Goal: Information Seeking & Learning: Learn about a topic

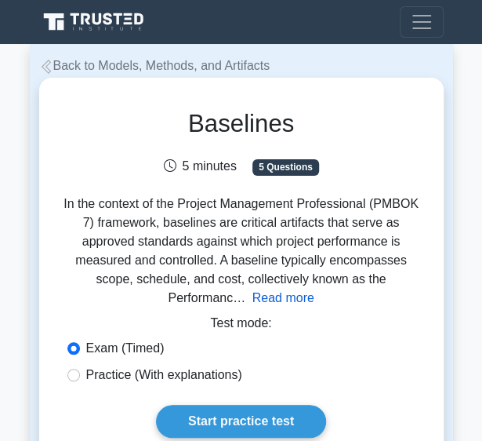
click at [315, 289] on button "Read more" at bounding box center [284, 298] width 62 height 19
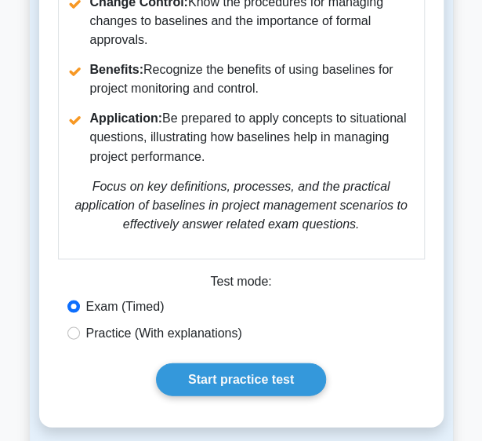
scroll to position [2029, 0]
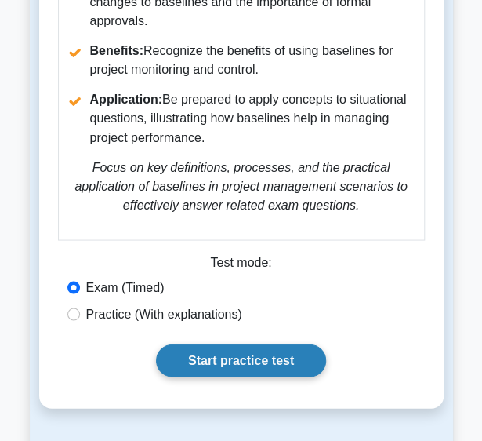
click at [290, 345] on link "Start practice test" at bounding box center [241, 360] width 170 height 33
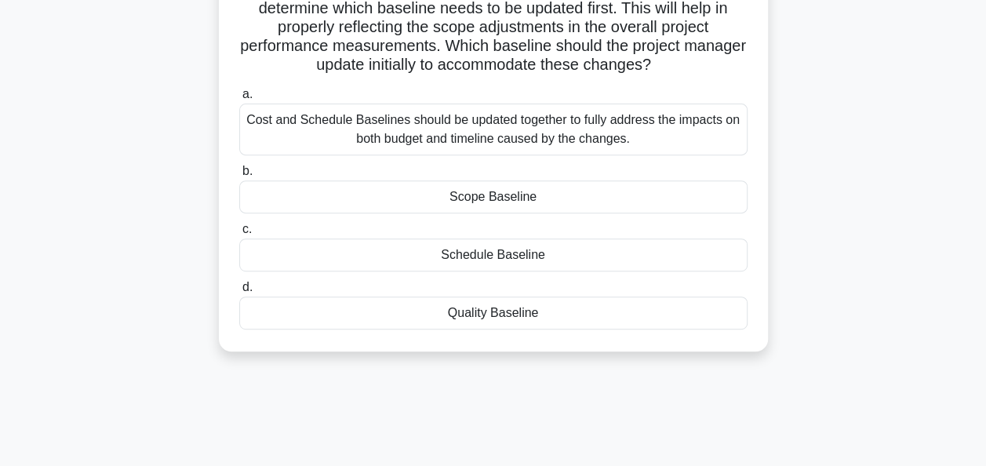
scroll to position [251, 0]
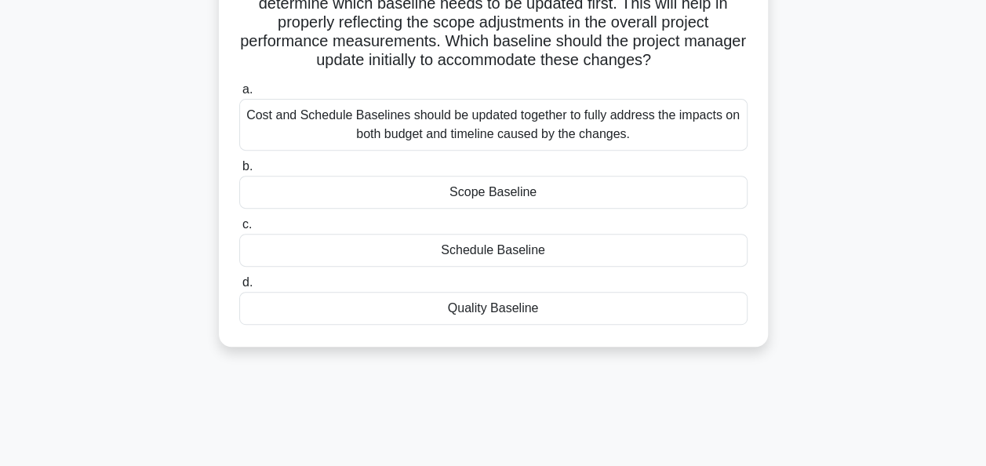
click at [482, 198] on div "Scope Baseline" at bounding box center [493, 192] width 508 height 33
click at [239, 172] on input "b. Scope Baseline" at bounding box center [239, 167] width 0 height 10
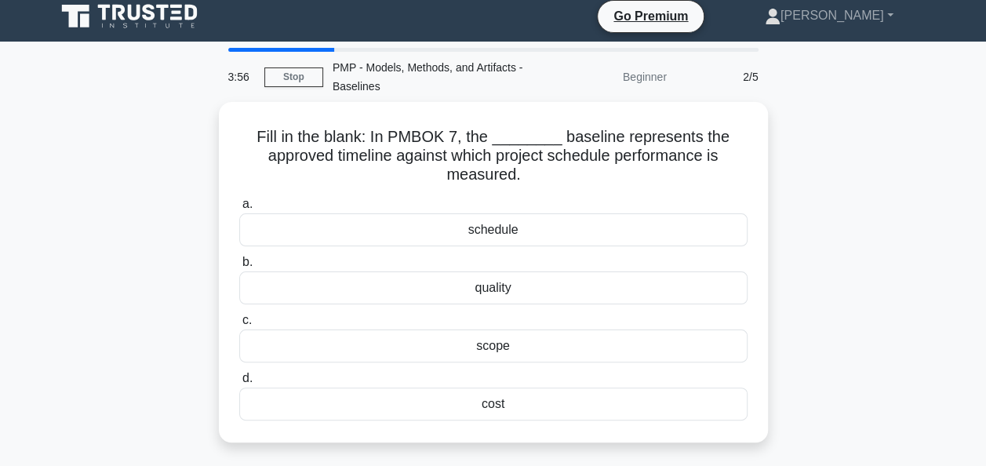
scroll to position [0, 0]
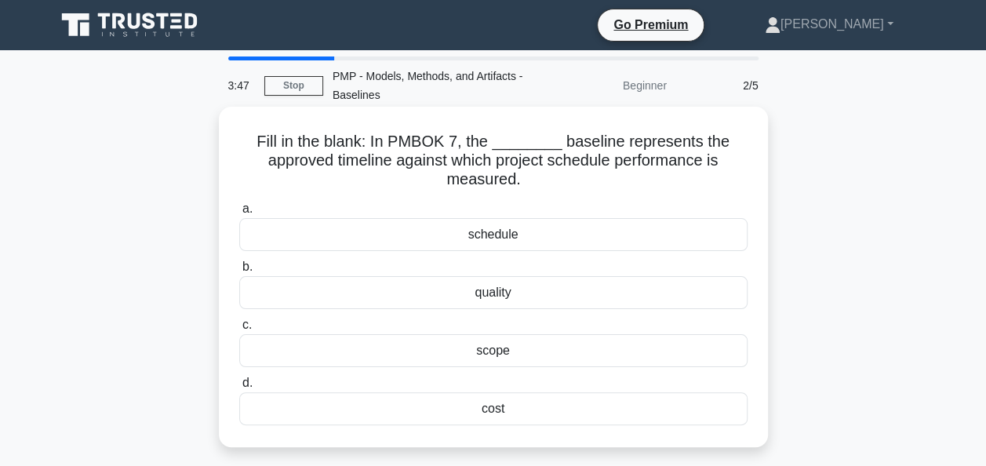
click at [482, 239] on div "schedule" at bounding box center [493, 234] width 508 height 33
click at [239, 214] on input "a. schedule" at bounding box center [239, 209] width 0 height 10
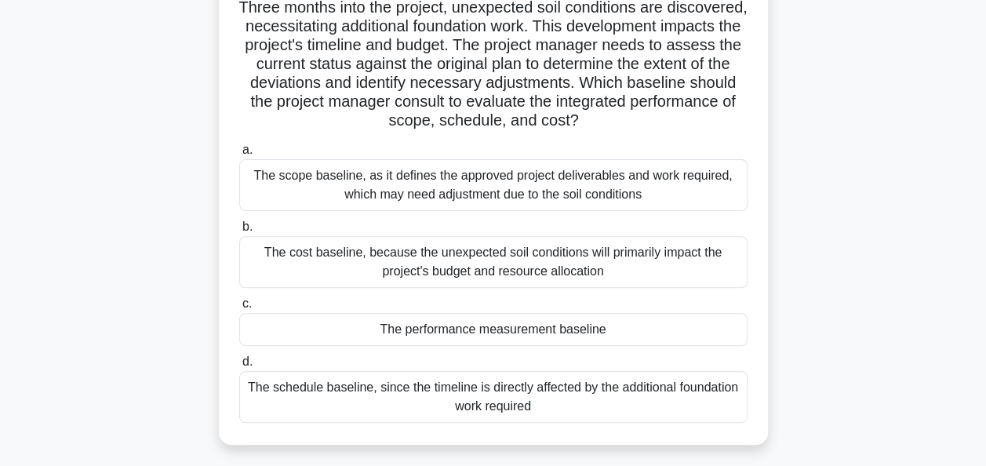
scroll to position [188, 0]
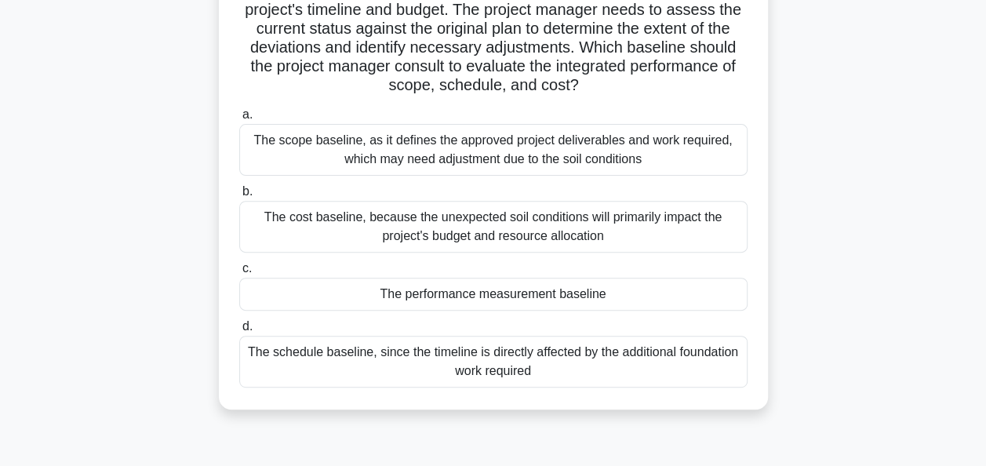
click at [482, 298] on div "The performance measurement baseline" at bounding box center [493, 294] width 508 height 33
click at [239, 274] on input "c. The performance measurement baseline" at bounding box center [239, 269] width 0 height 10
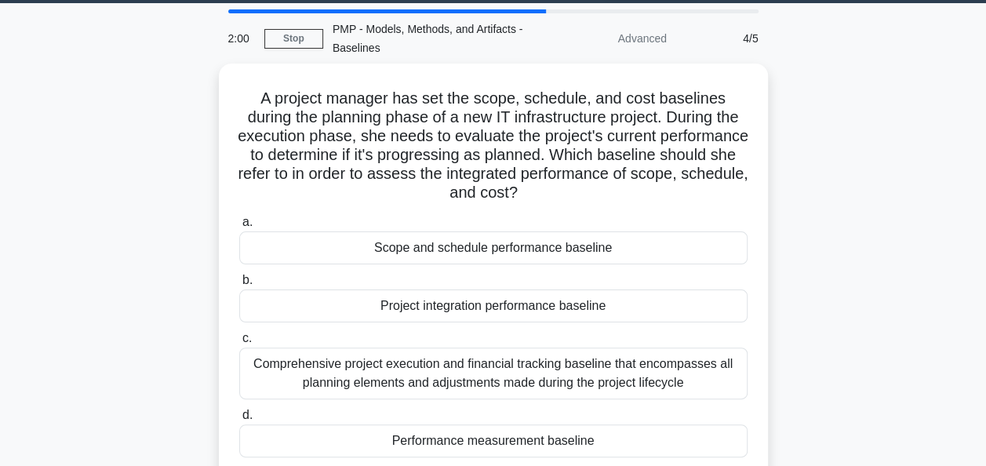
scroll to position [44, 0]
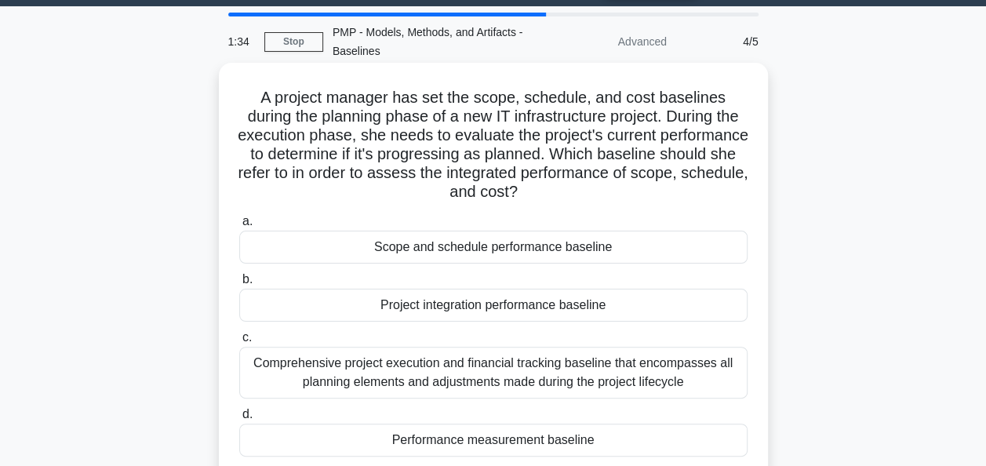
click at [482, 440] on div "Performance measurement baseline" at bounding box center [493, 440] width 508 height 33
click at [239, 420] on input "d. Performance measurement baseline" at bounding box center [239, 415] width 0 height 10
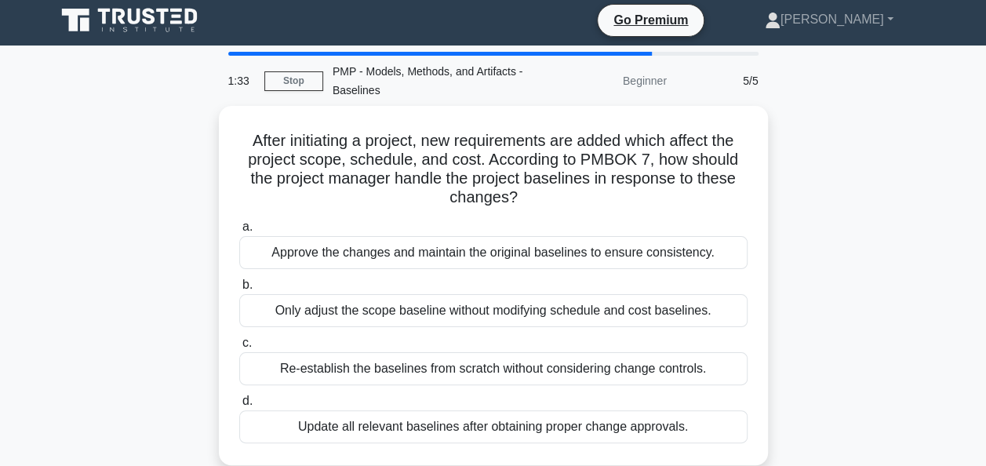
scroll to position [0, 0]
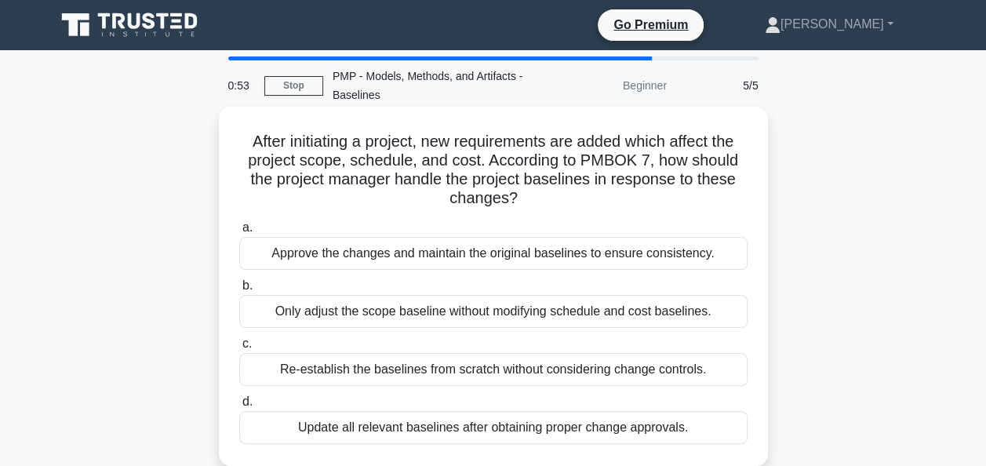
click at [482, 428] on div "Update all relevant baselines after obtaining proper change approvals." at bounding box center [493, 427] width 508 height 33
click at [239, 407] on input "d. Update all relevant baselines after obtaining proper change approvals." at bounding box center [239, 402] width 0 height 10
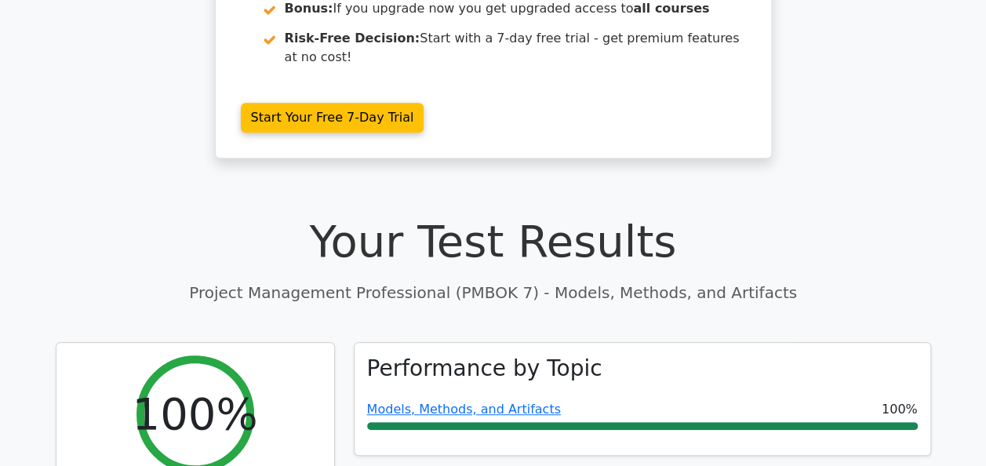
scroll to position [351, 0]
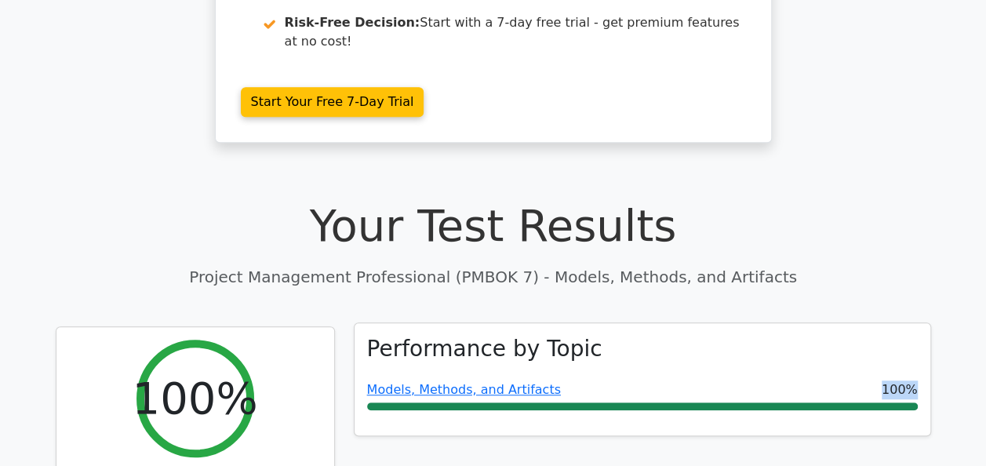
drag, startPoint x: 0, startPoint y: 0, endPoint x: 657, endPoint y: 280, distance: 714.6
click at [657, 326] on div "Performance by Topic Models, Methods, and Artifacts 100%" at bounding box center [642, 459] width 596 height 267
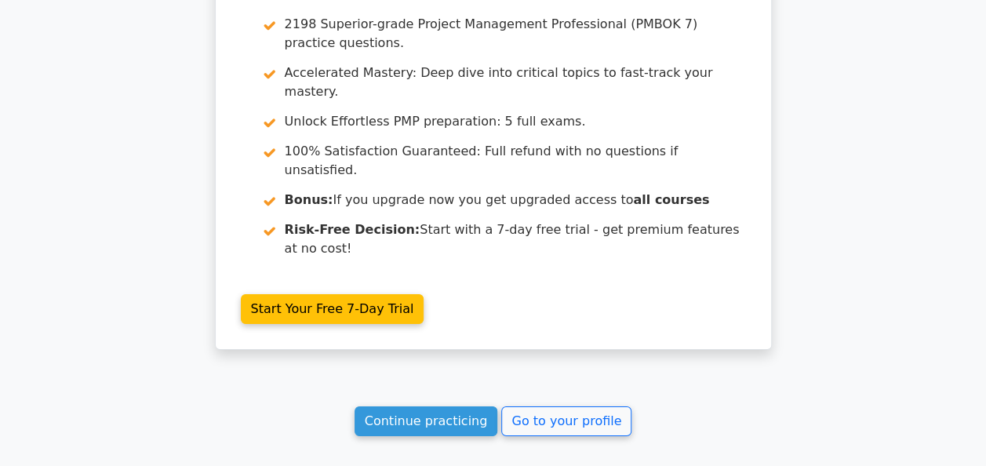
scroll to position [2451, 0]
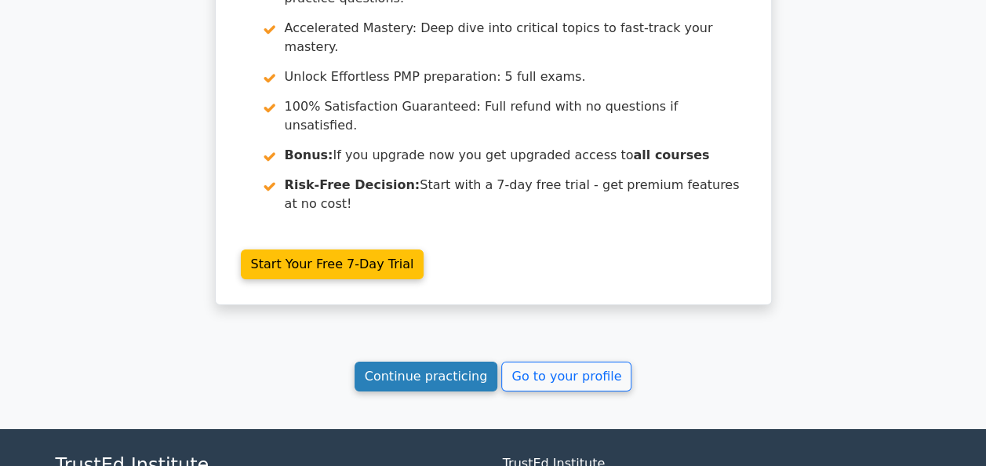
click at [422, 362] on link "Continue practicing" at bounding box center [427, 377] width 144 height 30
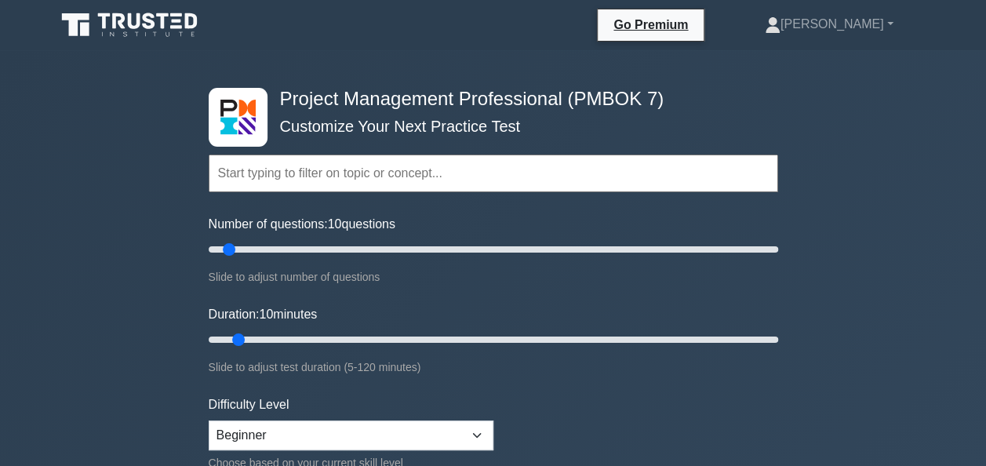
click at [451, 174] on input "text" at bounding box center [494, 174] width 570 height 38
drag, startPoint x: 216, startPoint y: 173, endPoint x: 442, endPoint y: 176, distance: 226.0
click at [442, 176] on input "text" at bounding box center [494, 174] width 570 height 38
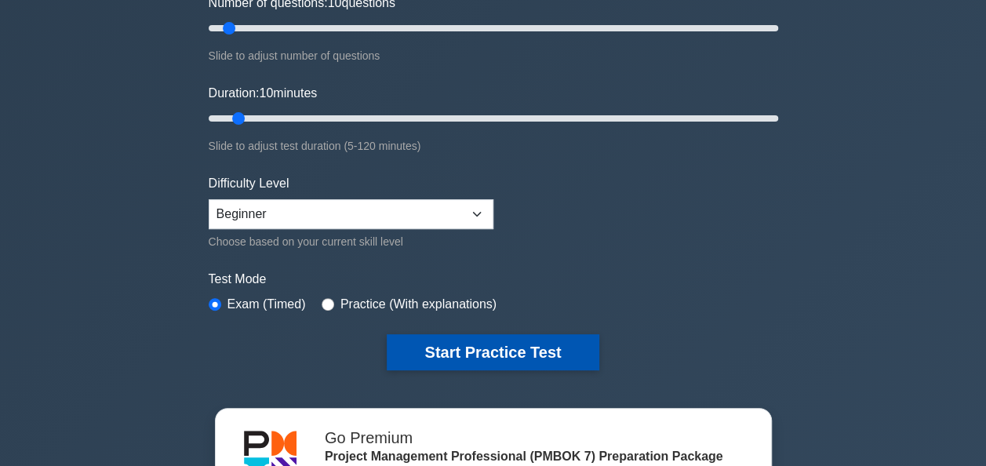
scroll to position [222, 0]
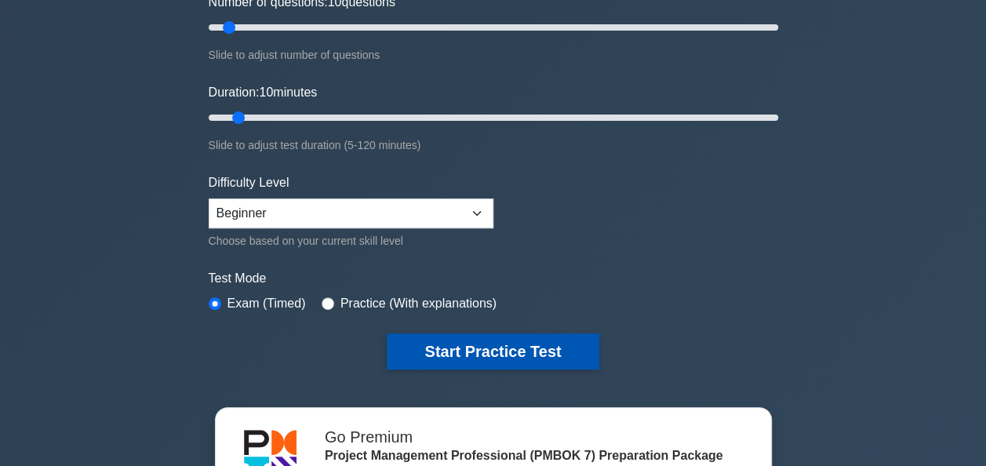
type input "AGILE RETROSPECTIVES"
click at [539, 351] on button "Start Practice Test" at bounding box center [493, 351] width 212 height 36
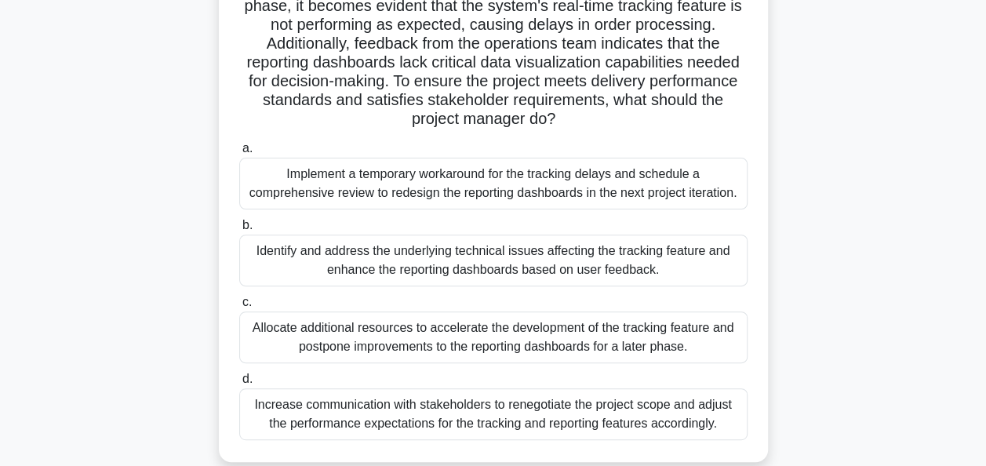
scroll to position [155, 0]
click at [394, 264] on div "Identify and address the underlying technical issues affecting the tracking fea…" at bounding box center [493, 260] width 508 height 52
click at [239, 230] on input "b. Identify and address the underlying technical issues affecting the tracking …" at bounding box center [239, 225] width 0 height 10
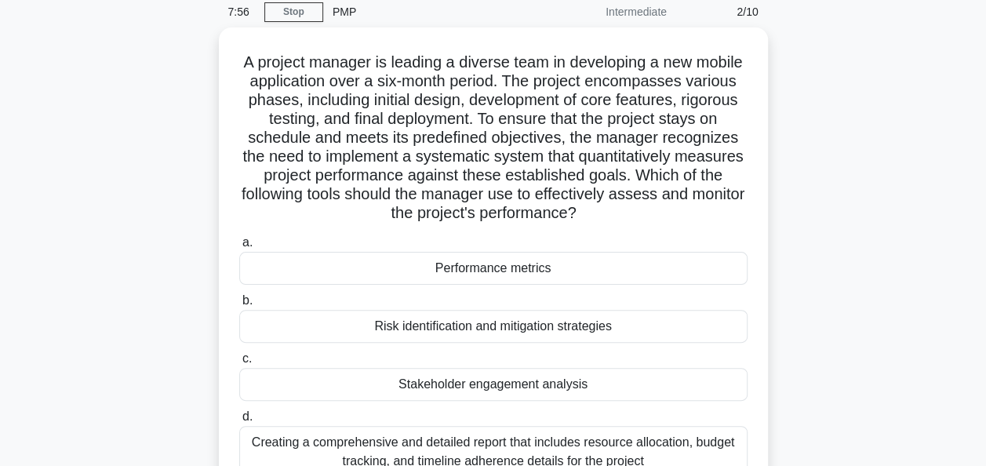
scroll to position [67, 0]
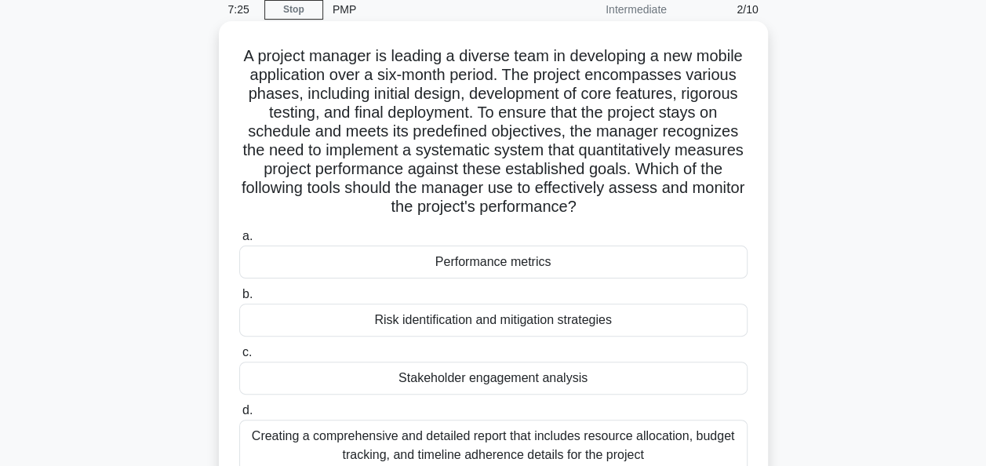
click at [468, 270] on div "Performance metrics" at bounding box center [493, 262] width 508 height 33
click at [239, 242] on input "a. Performance metrics" at bounding box center [239, 236] width 0 height 10
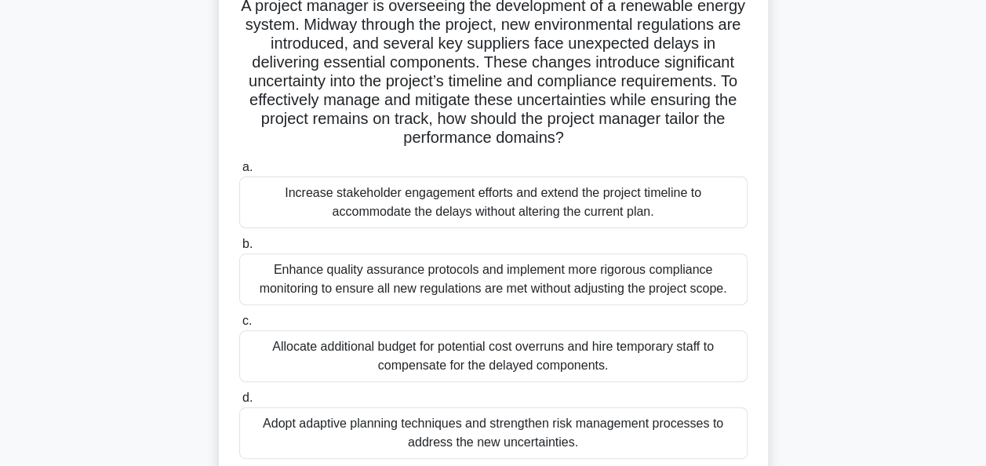
scroll to position [121, 0]
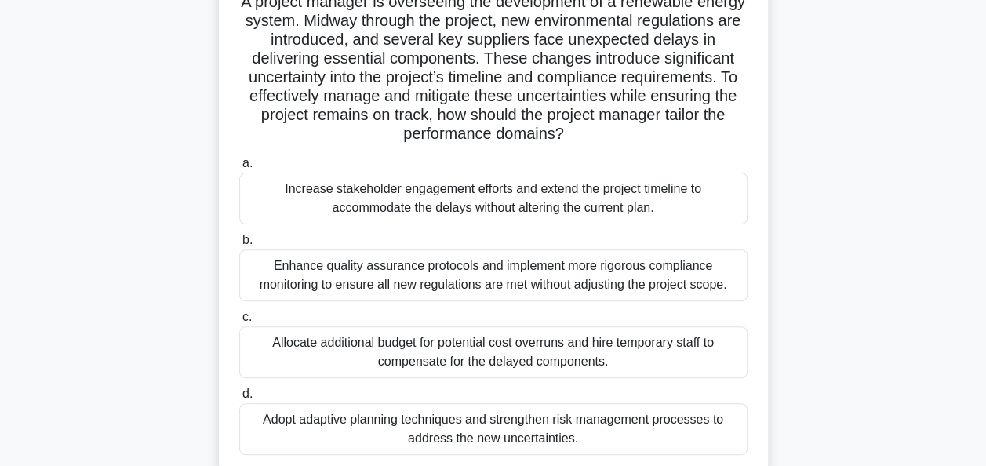
click at [681, 287] on div "Enhance quality assurance protocols and implement more rigorous compliance moni…" at bounding box center [493, 275] width 508 height 52
click at [239, 246] on input "b. Enhance quality assurance protocols and implement more rigorous compliance m…" at bounding box center [239, 240] width 0 height 10
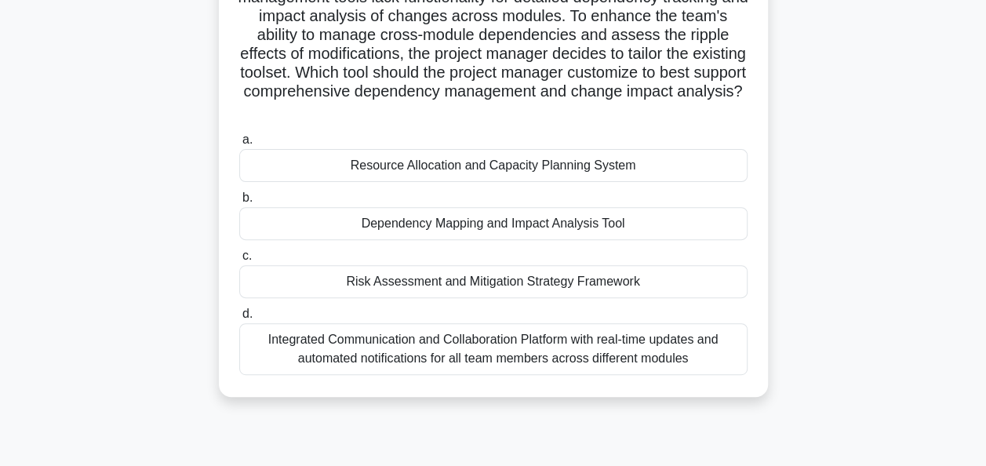
scroll to position [164, 0]
click at [681, 359] on div "Integrated Communication and Collaboration Platform with real-time updates and …" at bounding box center [493, 348] width 508 height 52
click at [239, 319] on input "d. Integrated Communication and Collaboration Platform with real-time updates a…" at bounding box center [239, 313] width 0 height 10
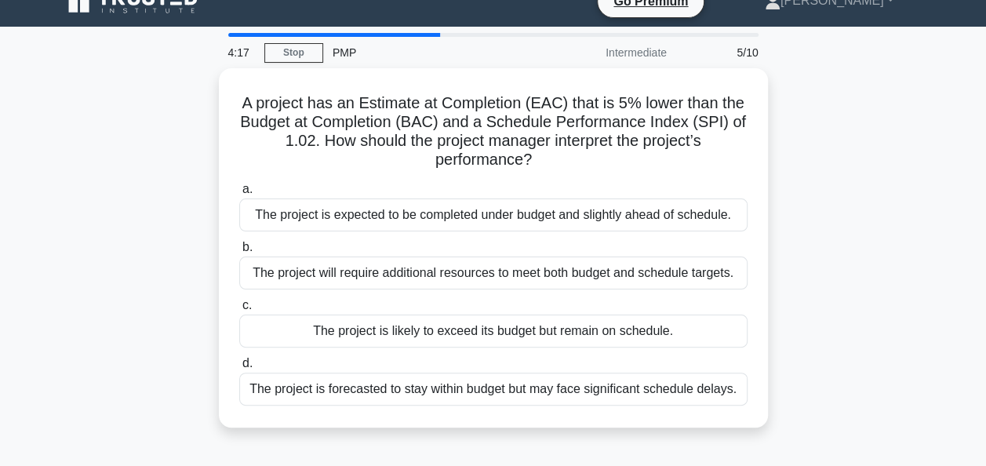
scroll to position [0, 0]
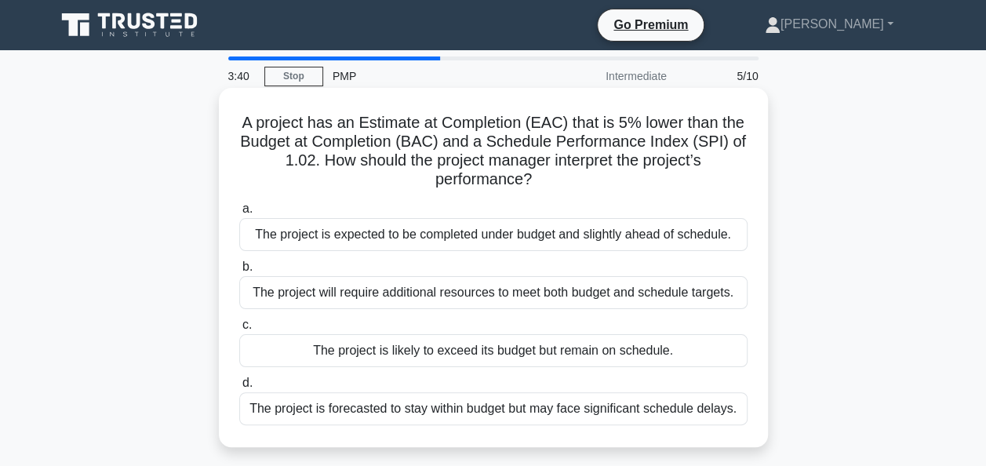
click at [546, 422] on div "The project is forecasted to stay within budget but may face significant schedu…" at bounding box center [493, 408] width 508 height 33
click at [239, 388] on input "d. The project is forecasted to stay within budget but may face significant sch…" at bounding box center [239, 383] width 0 height 10
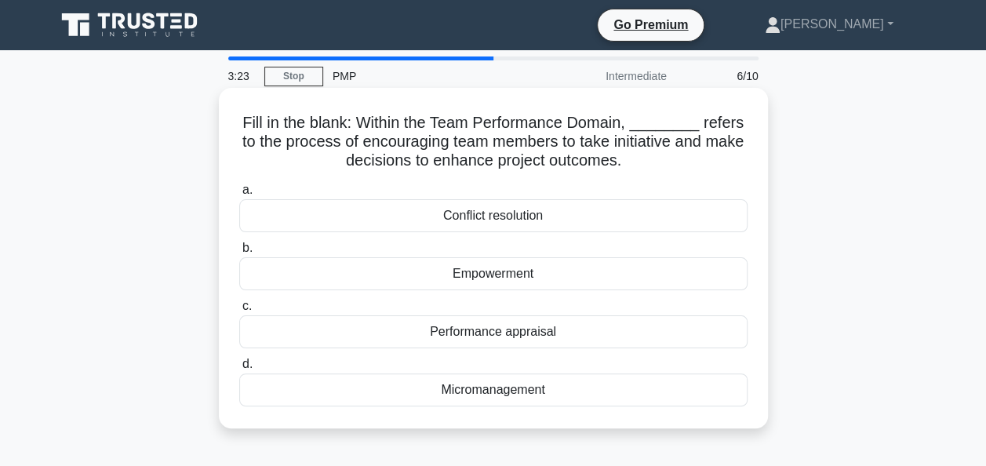
click at [532, 290] on div "Empowerment" at bounding box center [493, 273] width 508 height 33
click at [239, 253] on input "b. Empowerment" at bounding box center [239, 248] width 0 height 10
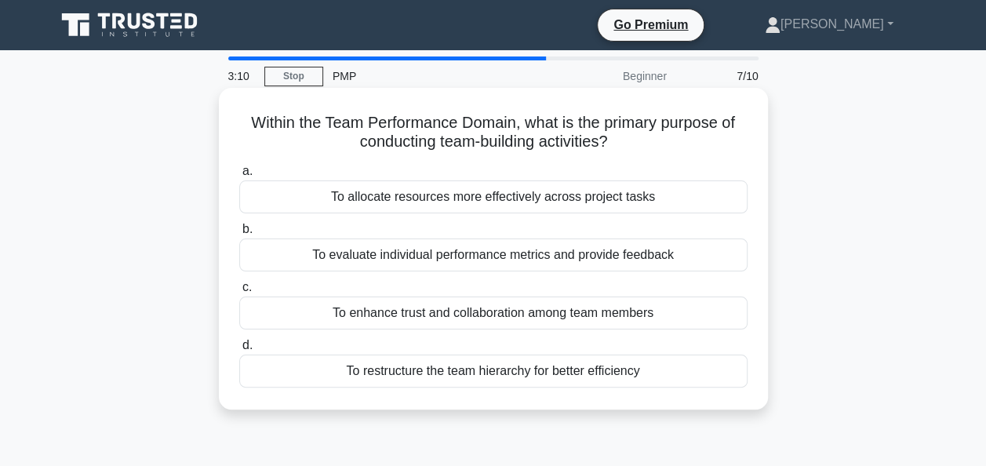
click at [657, 329] on div "To enhance trust and collaboration among team members" at bounding box center [493, 313] width 508 height 33
click at [239, 293] on input "c. To enhance trust and collaboration among team members" at bounding box center [239, 287] width 0 height 10
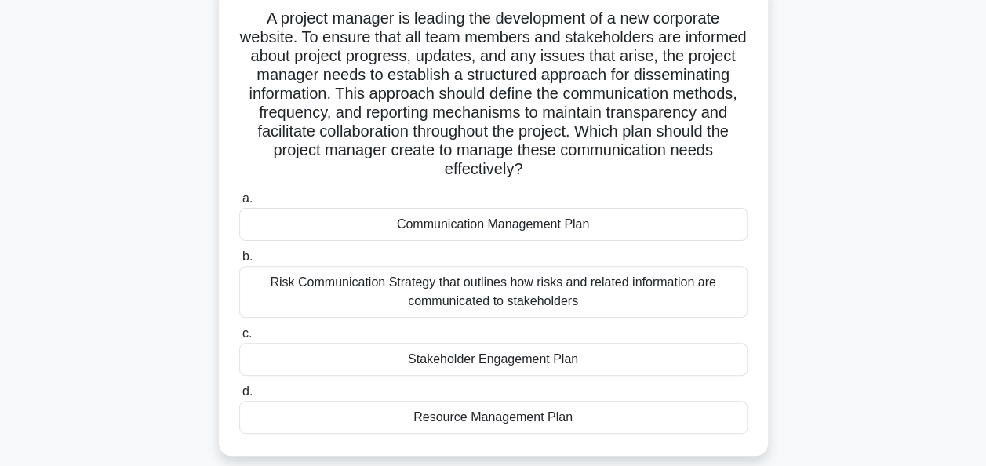
scroll to position [113, 0]
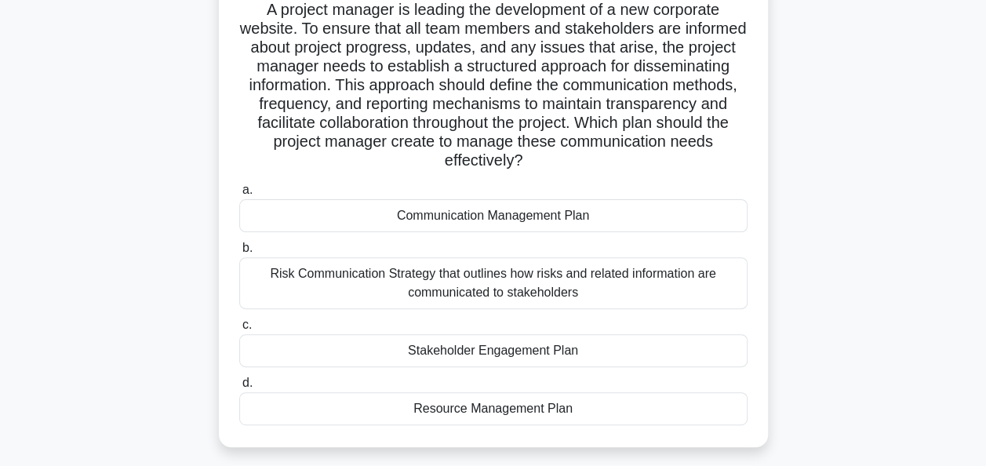
click at [581, 231] on div "Communication Management Plan" at bounding box center [493, 215] width 508 height 33
click at [239, 195] on input "a. Communication Management Plan" at bounding box center [239, 190] width 0 height 10
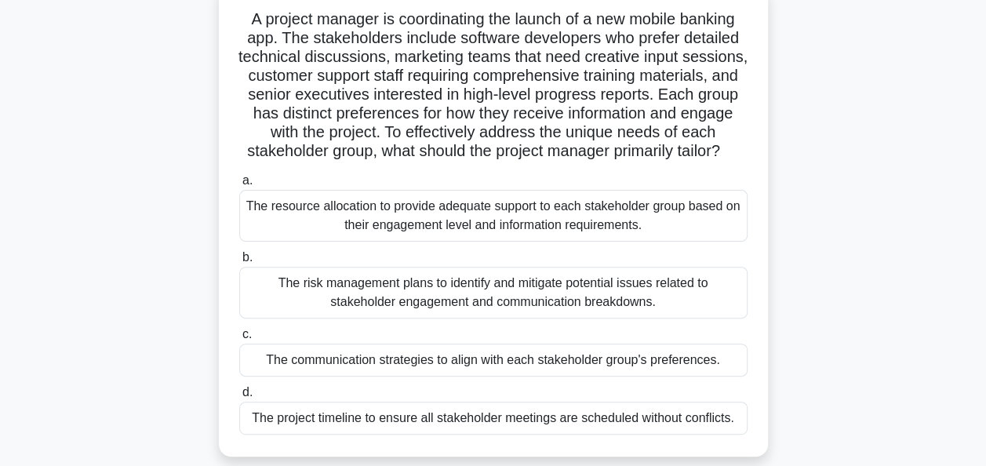
scroll to position [108, 0]
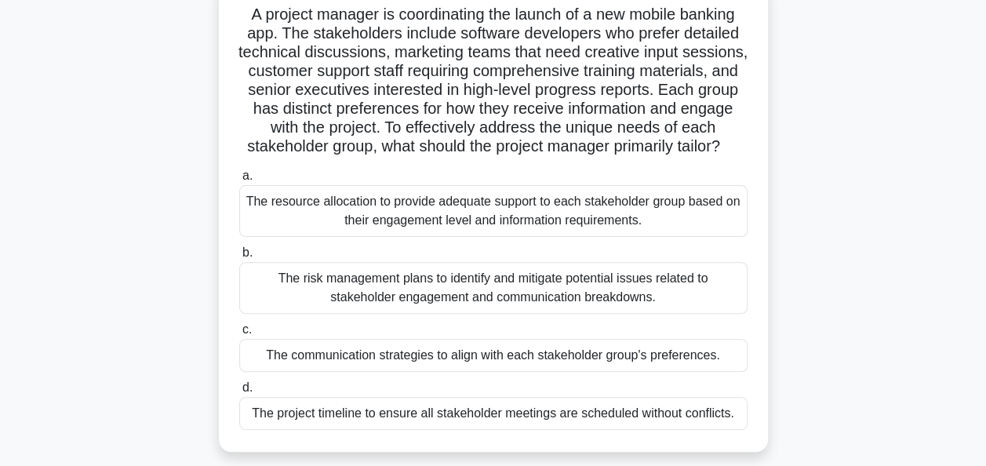
click at [653, 372] on div "The communication strategies to align with each stakeholder group's preferences." at bounding box center [493, 355] width 508 height 33
click at [239, 335] on input "c. The communication strategies to align with each stakeholder group's preferen…" at bounding box center [239, 330] width 0 height 10
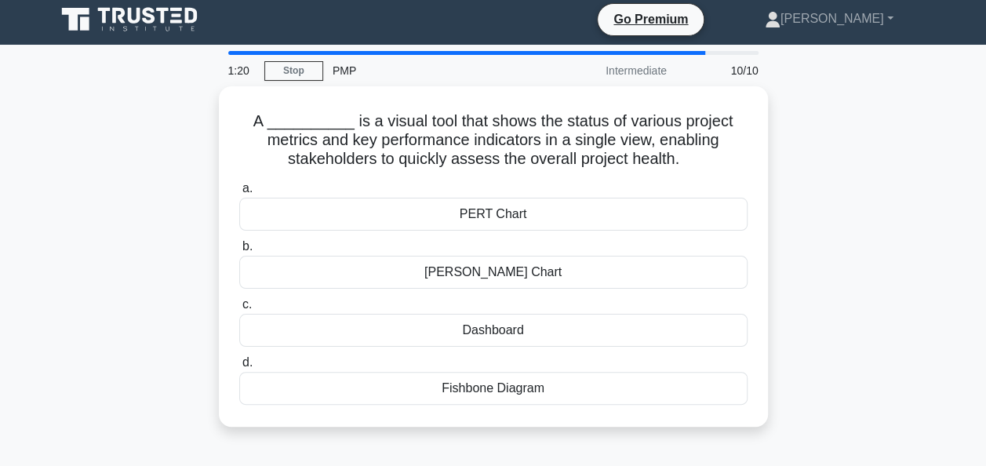
scroll to position [0, 0]
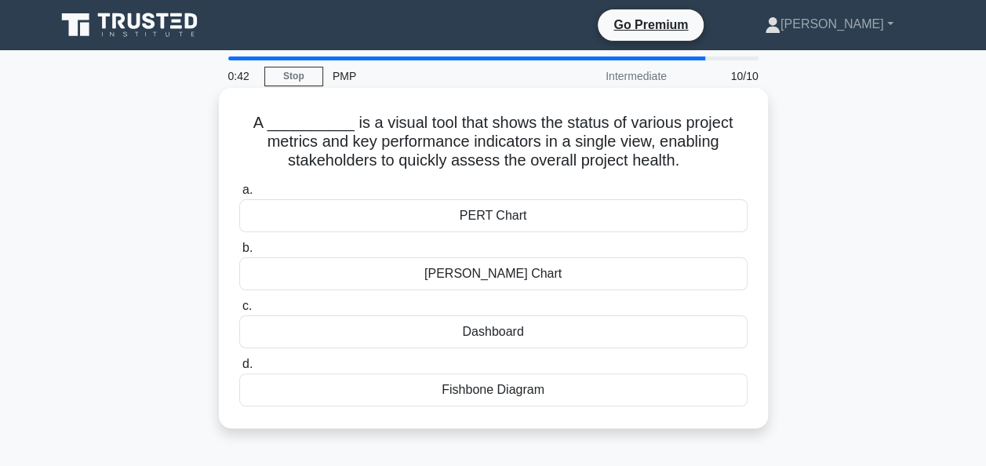
click at [531, 290] on div "Gantt Chart" at bounding box center [493, 273] width 508 height 33
click at [239, 253] on input "b. Gantt Chart" at bounding box center [239, 248] width 0 height 10
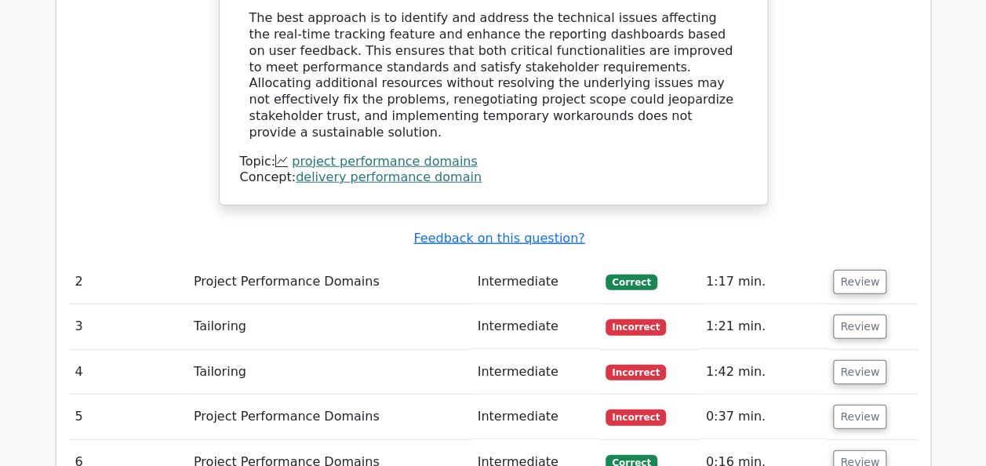
scroll to position [1898, 0]
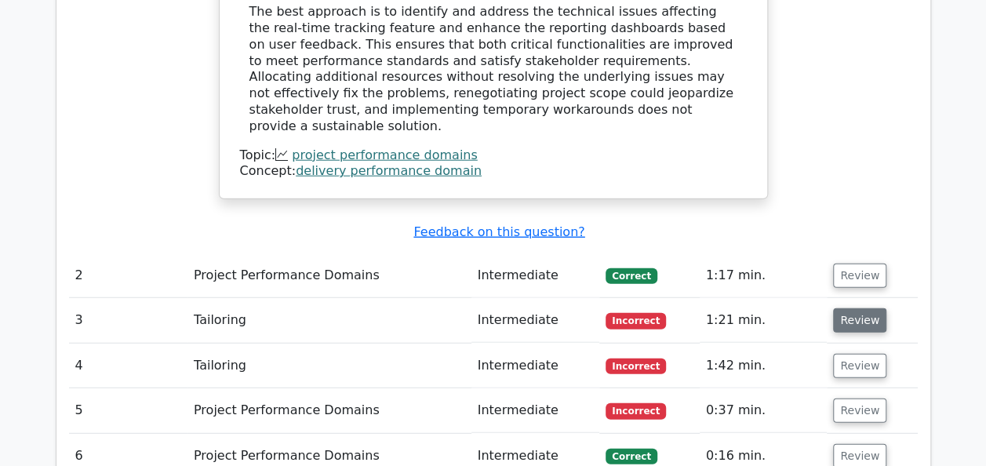
click at [860, 308] on button "Review" at bounding box center [859, 320] width 53 height 24
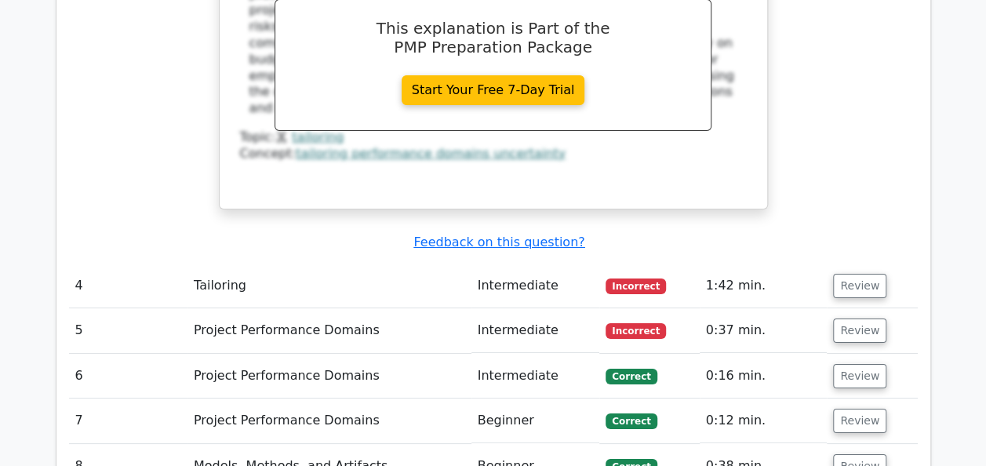
scroll to position [2828, 0]
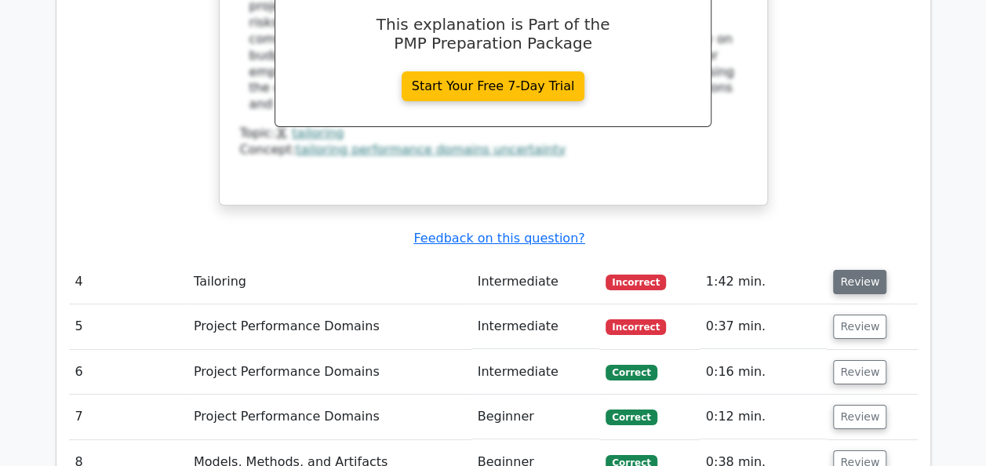
click at [861, 270] on button "Review" at bounding box center [859, 282] width 53 height 24
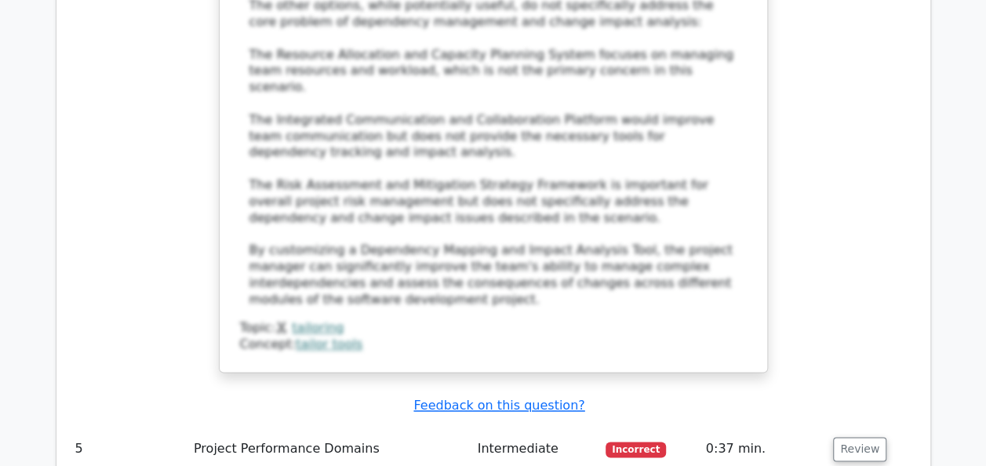
scroll to position [3935, 0]
click at [865, 437] on button "Review" at bounding box center [859, 449] width 53 height 24
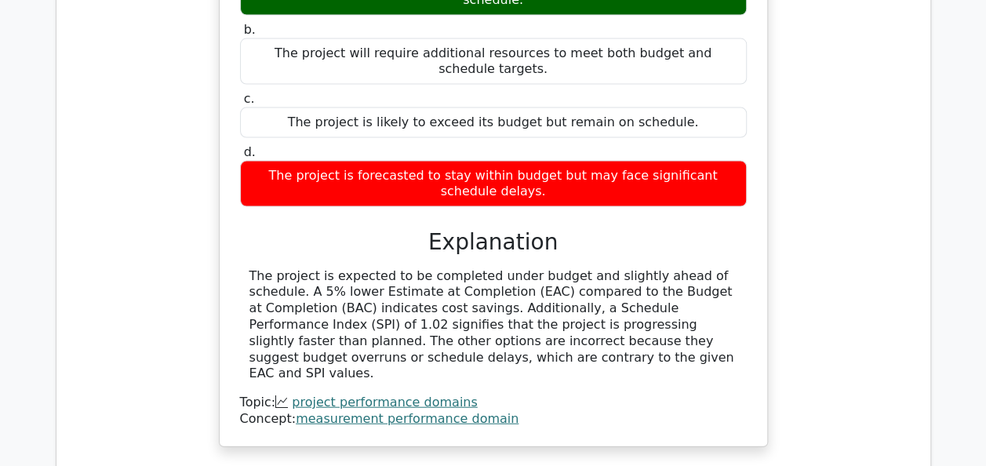
scroll to position [4673, 0]
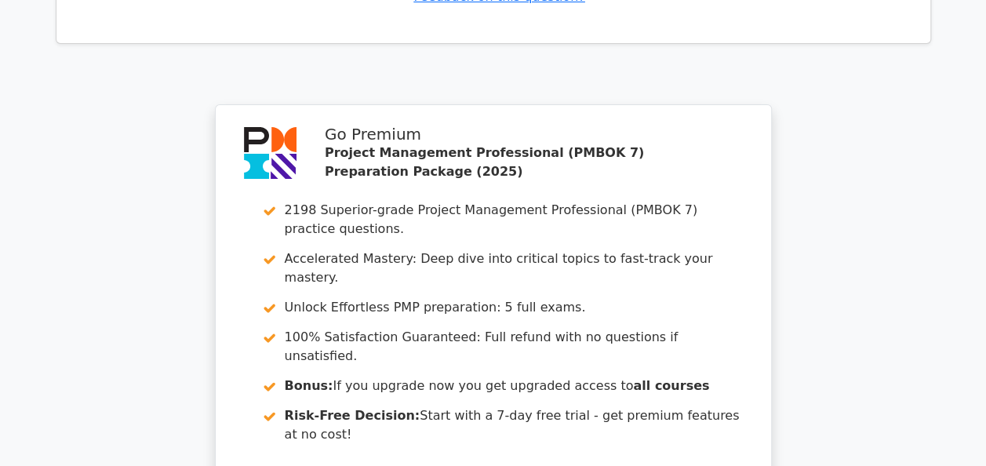
scroll to position [5946, 0]
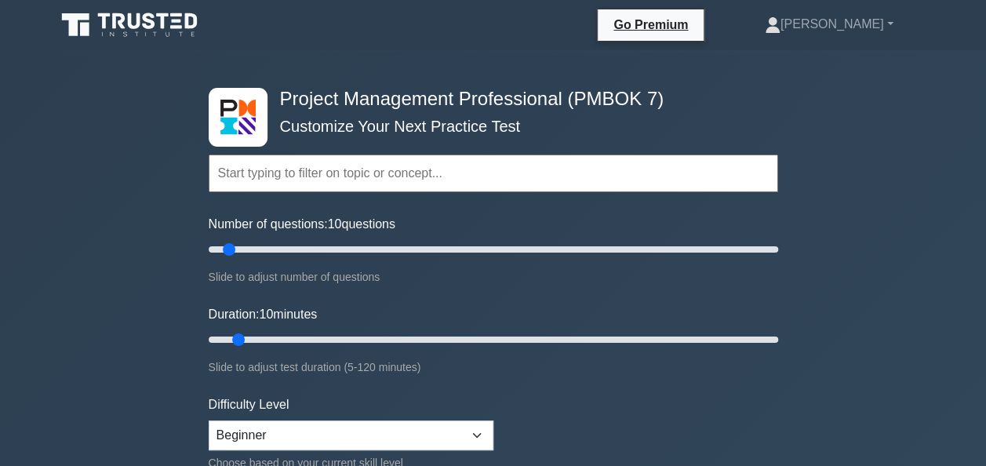
click at [279, 176] on input "text" at bounding box center [494, 174] width 570 height 38
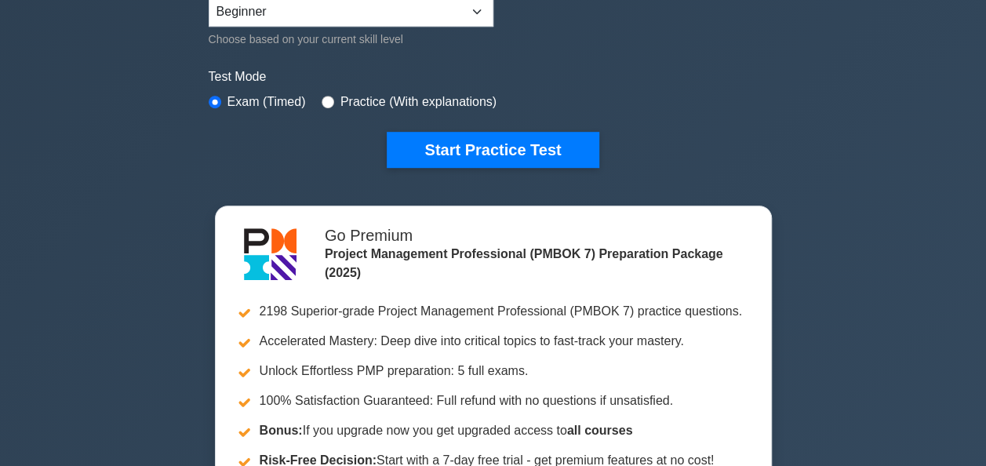
scroll to position [425, 0]
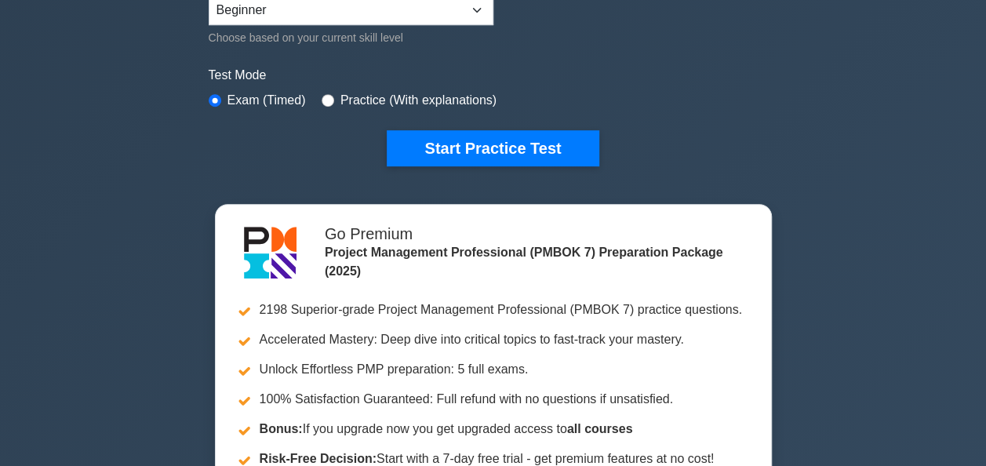
type input "Follow the sun"
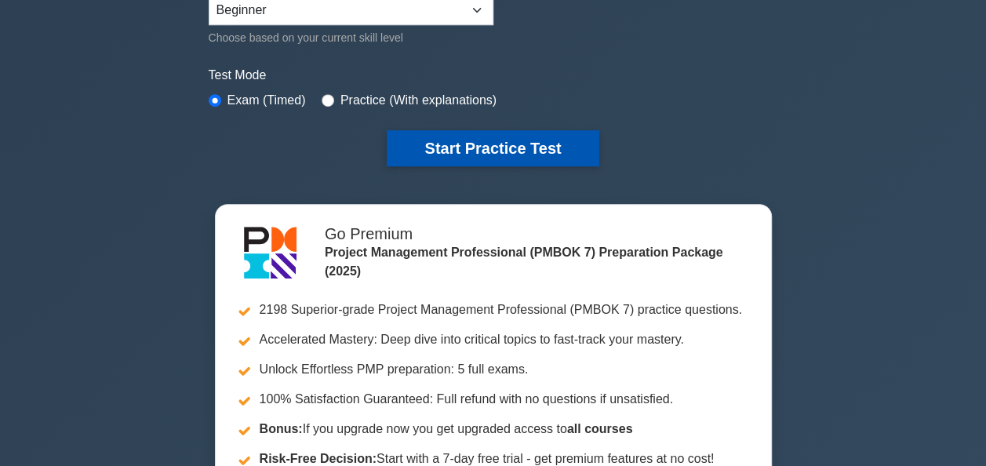
click at [523, 147] on button "Start Practice Test" at bounding box center [493, 148] width 212 height 36
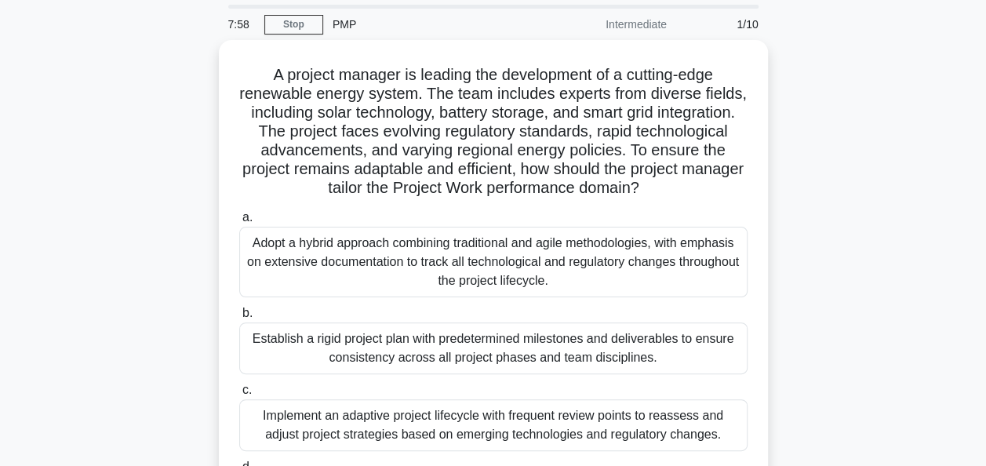
scroll to position [52, 0]
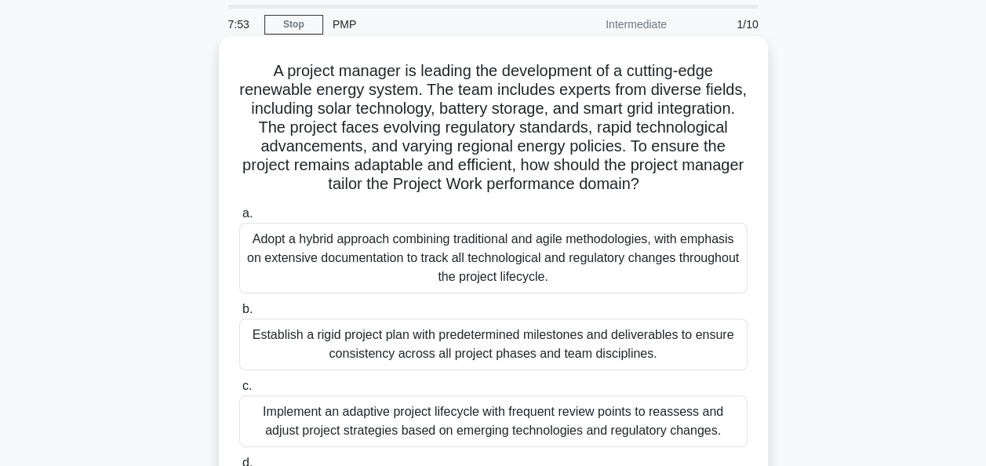
click at [661, 274] on div "Adopt a hybrid approach combining traditional and agile methodologies, with emp…" at bounding box center [493, 258] width 508 height 71
click at [239, 219] on input "a. Adopt a hybrid approach combining traditional and agile methodologies, with …" at bounding box center [239, 214] width 0 height 10
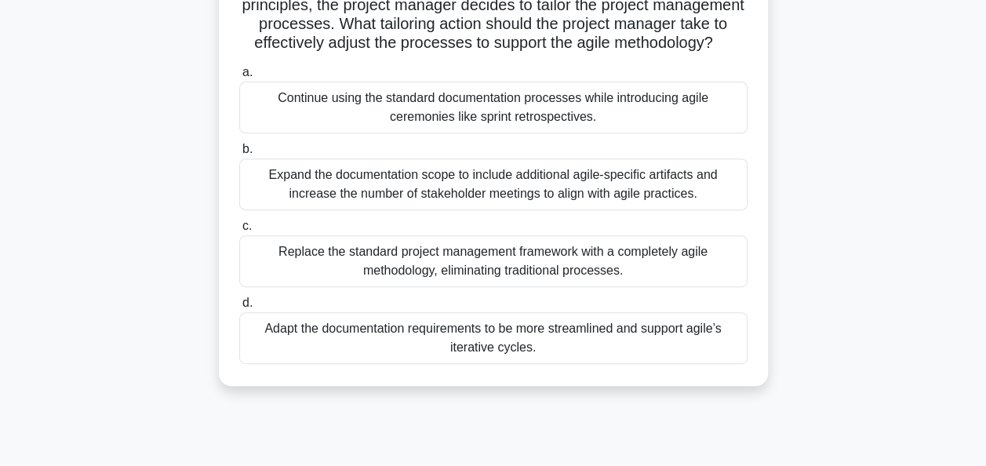
scroll to position [273, 0]
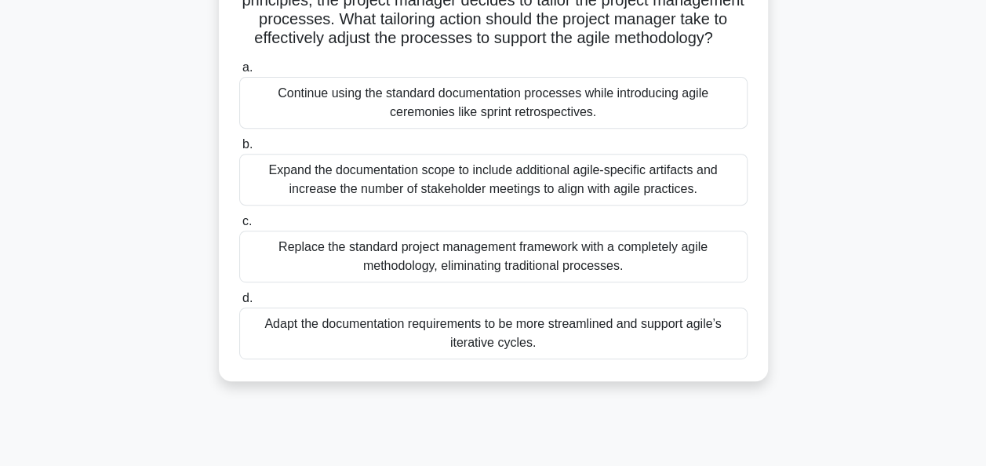
click at [706, 349] on div "Adapt the documentation requirements to be more streamlined and support agile’s…" at bounding box center [493, 334] width 508 height 52
click at [239, 304] on input "d. Adapt the documentation requirements to be more streamlined and support agil…" at bounding box center [239, 298] width 0 height 10
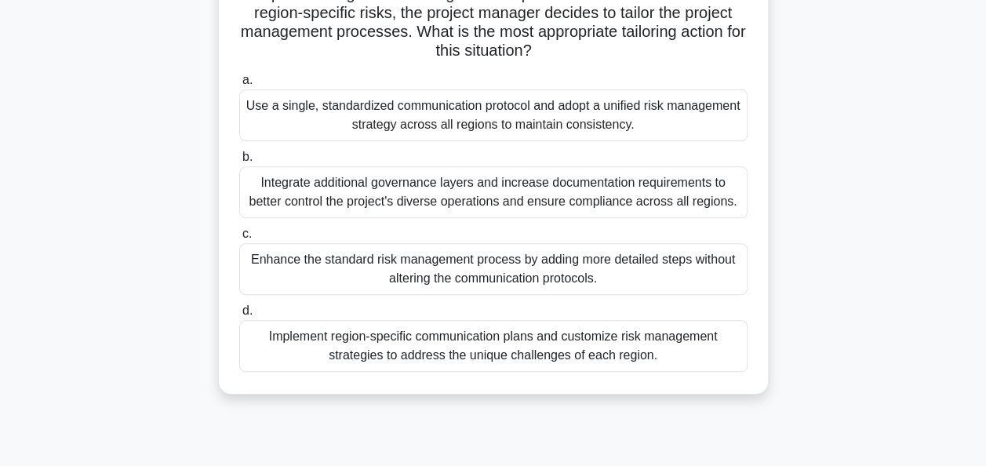
scroll to position [224, 0]
click at [639, 129] on div "Use a single, standardized communication protocol and adopt a unified risk mana…" at bounding box center [493, 115] width 508 height 52
click at [239, 85] on input "a. Use a single, standardized communication protocol and adopt a unified risk m…" at bounding box center [239, 80] width 0 height 10
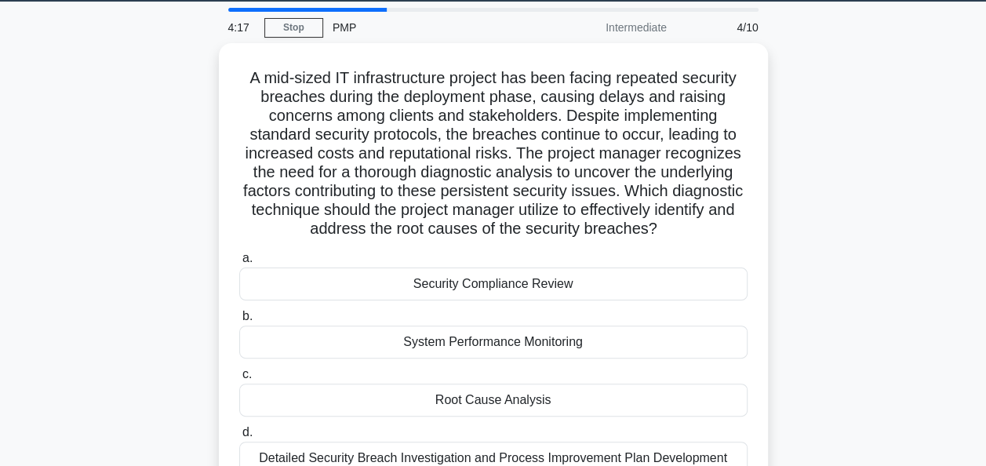
scroll to position [0, 0]
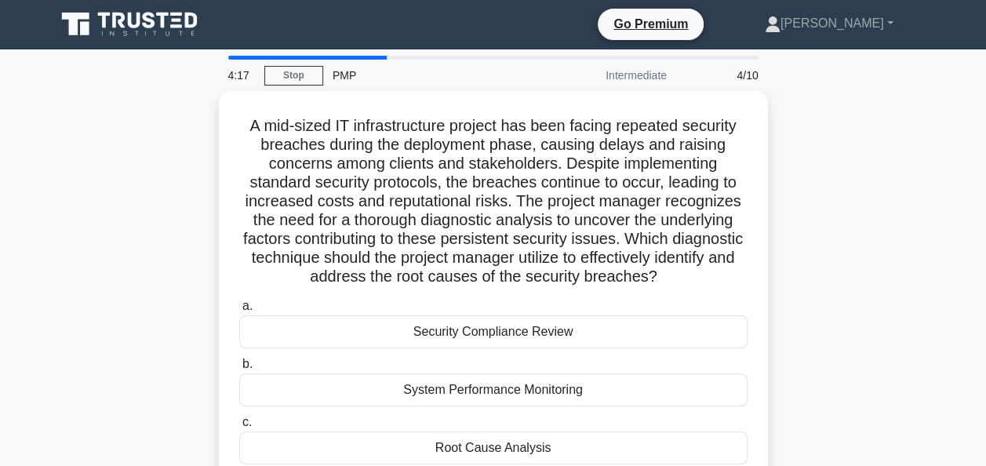
click at [814, 122] on div "A mid-sized IT infrastructure project has been facing repeated security breache…" at bounding box center [493, 327] width 894 height 472
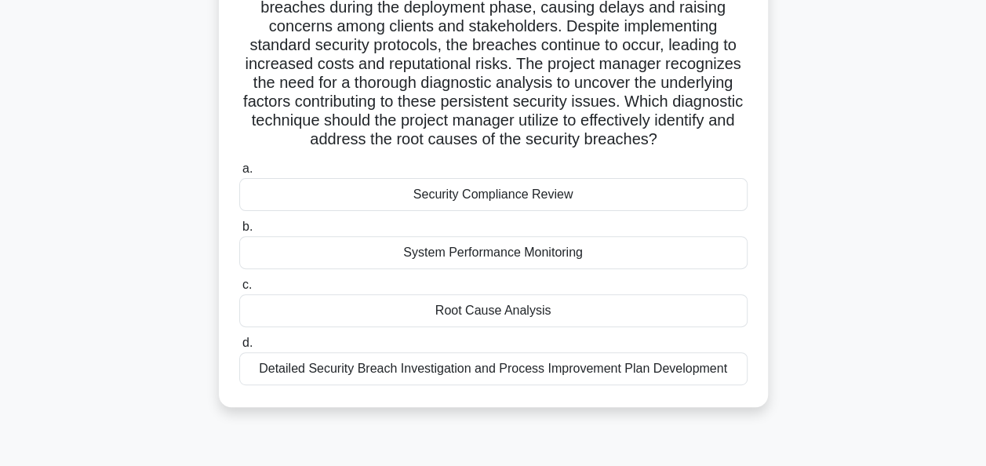
scroll to position [138, 0]
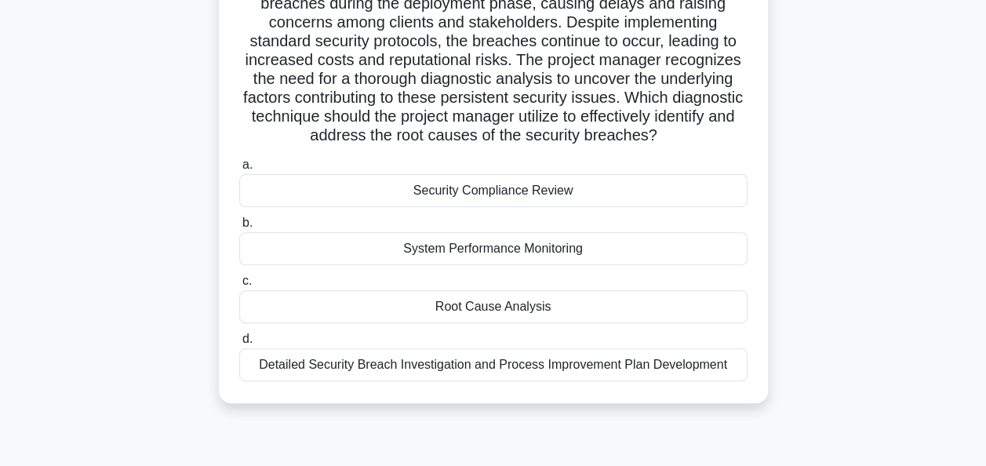
click at [561, 308] on div "Root Cause Analysis" at bounding box center [493, 306] width 508 height 33
click at [239, 286] on input "c. Root Cause Analysis" at bounding box center [239, 281] width 0 height 10
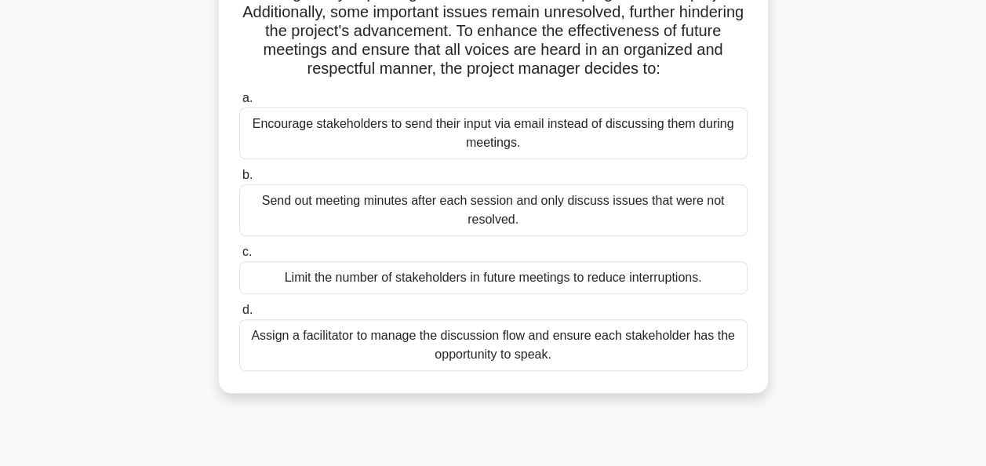
scroll to position [246, 0]
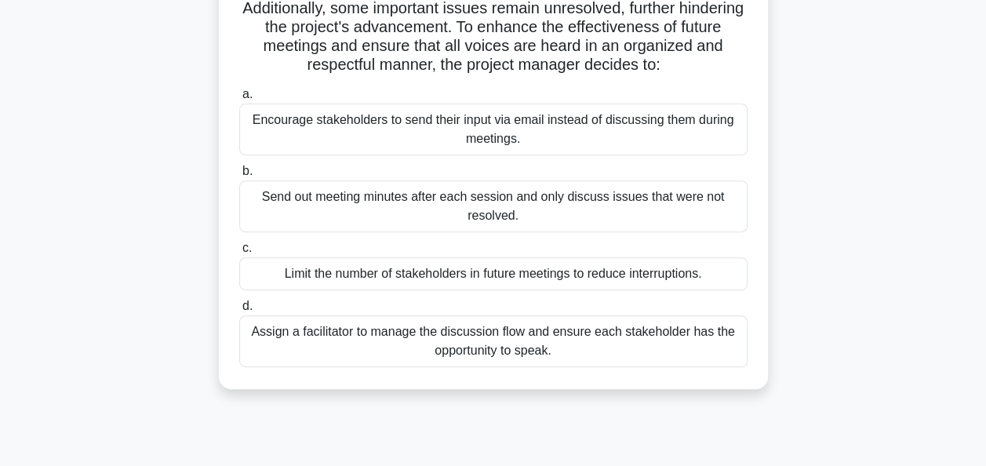
click at [645, 359] on div "Assign a facilitator to manage the discussion flow and ensure each stakeholder …" at bounding box center [493, 341] width 508 height 52
click at [239, 311] on input "d. Assign a facilitator to manage the discussion flow and ensure each stakehold…" at bounding box center [239, 306] width 0 height 10
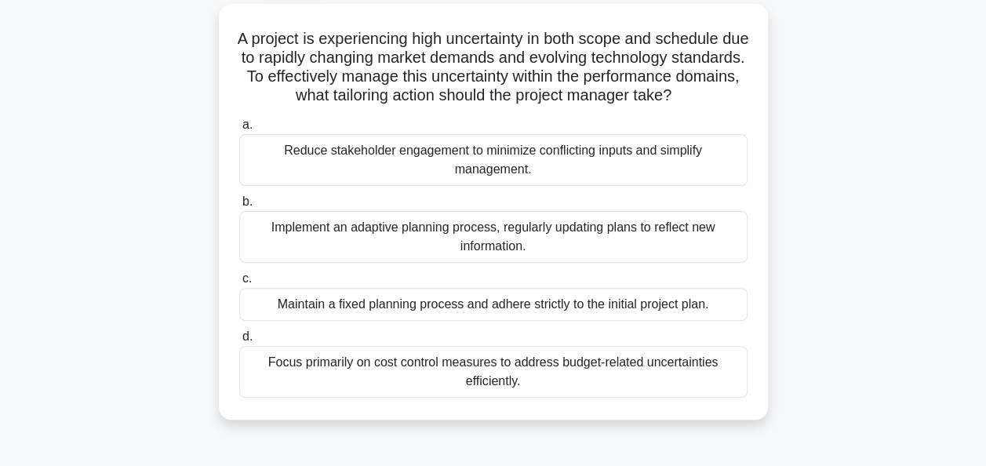
scroll to position [89, 0]
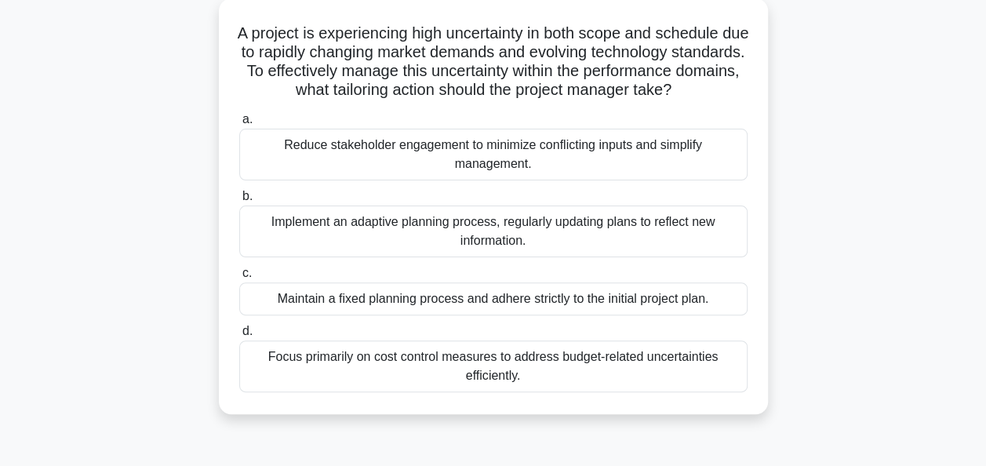
click at [684, 253] on div "Implement an adaptive planning process, regularly updating plans to reflect new…" at bounding box center [493, 232] width 508 height 52
click at [239, 202] on input "b. Implement an adaptive planning process, regularly updating plans to reflect …" at bounding box center [239, 196] width 0 height 10
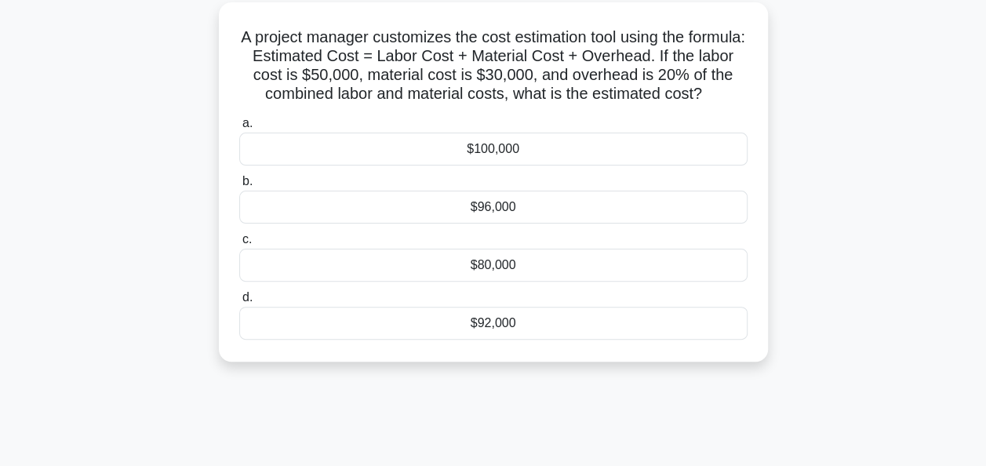
scroll to position [0, 0]
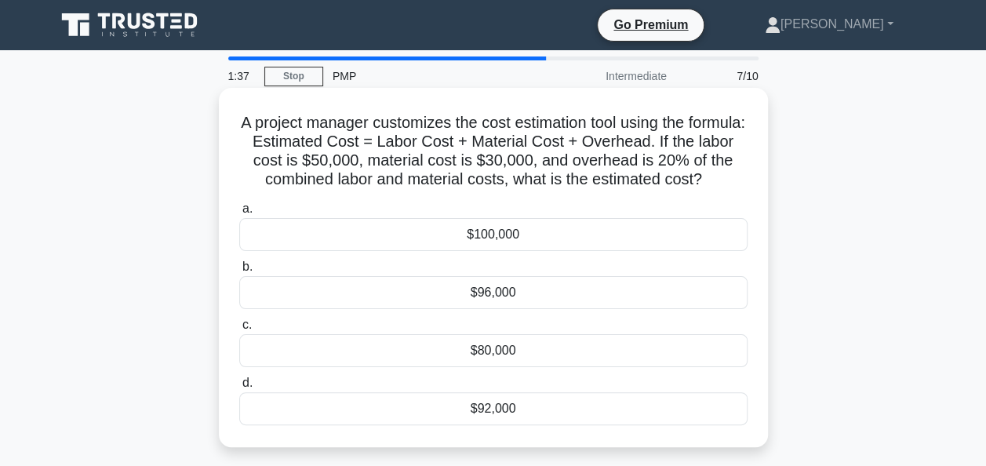
click at [662, 251] on div "$100,000" at bounding box center [493, 234] width 508 height 33
click at [239, 214] on input "a. $100,000" at bounding box center [239, 209] width 0 height 10
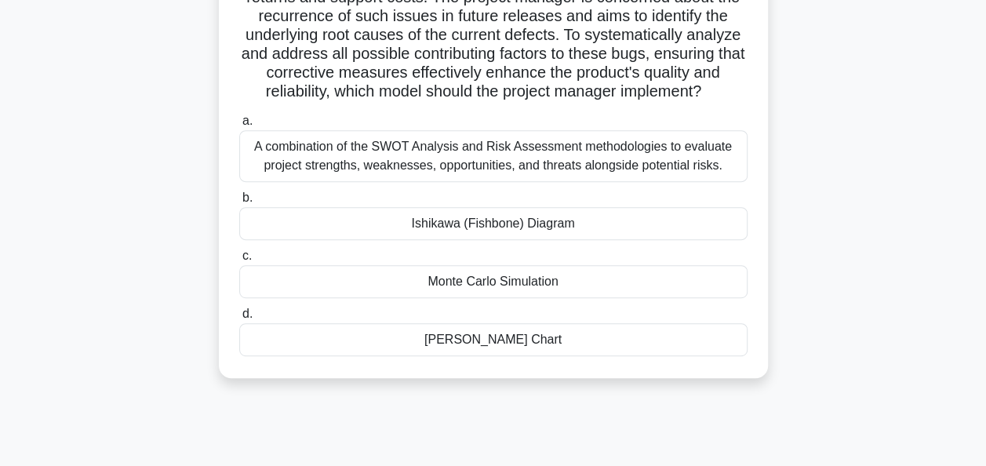
scroll to position [243, 0]
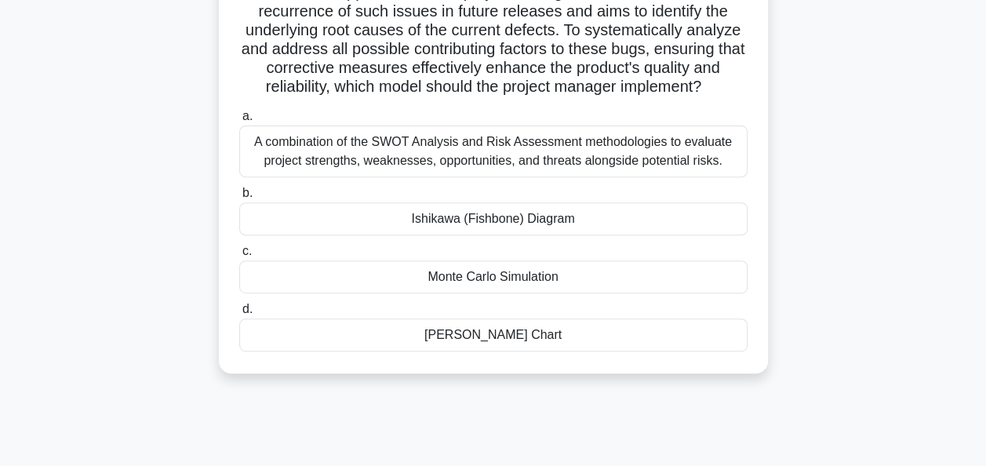
click at [711, 166] on div "A combination of the SWOT Analysis and Risk Assessment methodologies to evaluat…" at bounding box center [493, 152] width 508 height 52
click at [239, 122] on input "a. A combination of the SWOT Analysis and Risk Assessment methodologies to eval…" at bounding box center [239, 116] width 0 height 10
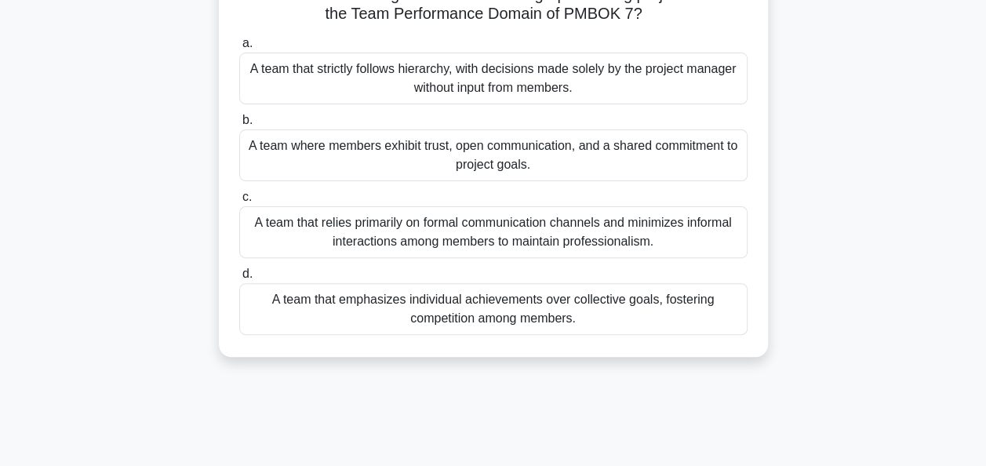
scroll to position [133, 0]
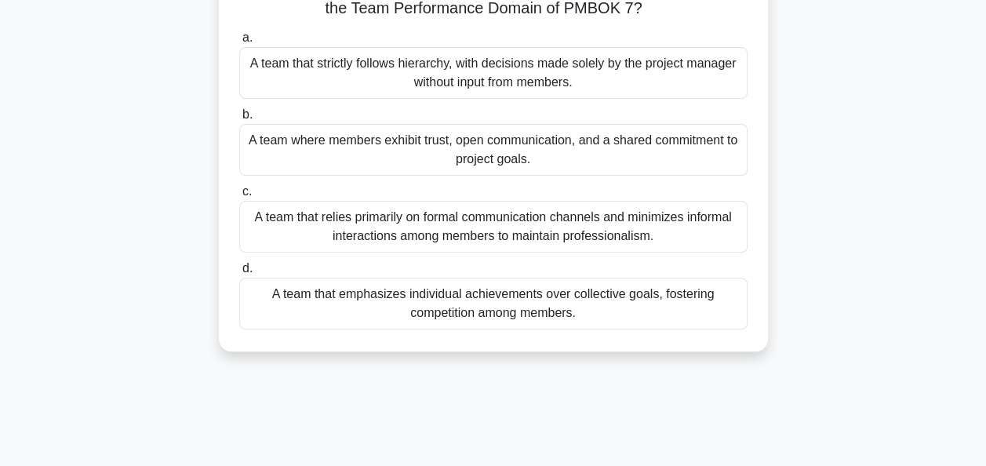
click at [709, 163] on div "A team where members exhibit trust, open communication, and a shared commitment…" at bounding box center [493, 150] width 508 height 52
click at [239, 120] on input "b. A team where members exhibit trust, open communication, and a shared commitm…" at bounding box center [239, 115] width 0 height 10
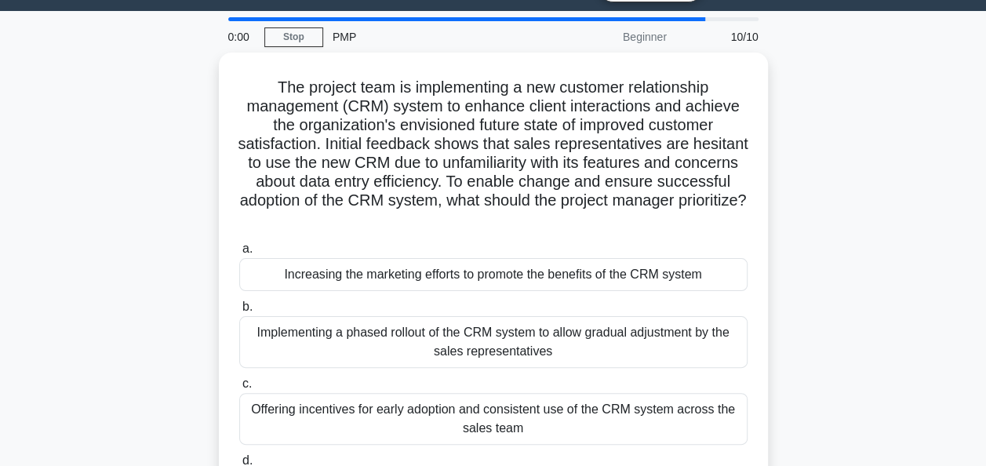
scroll to position [41, 0]
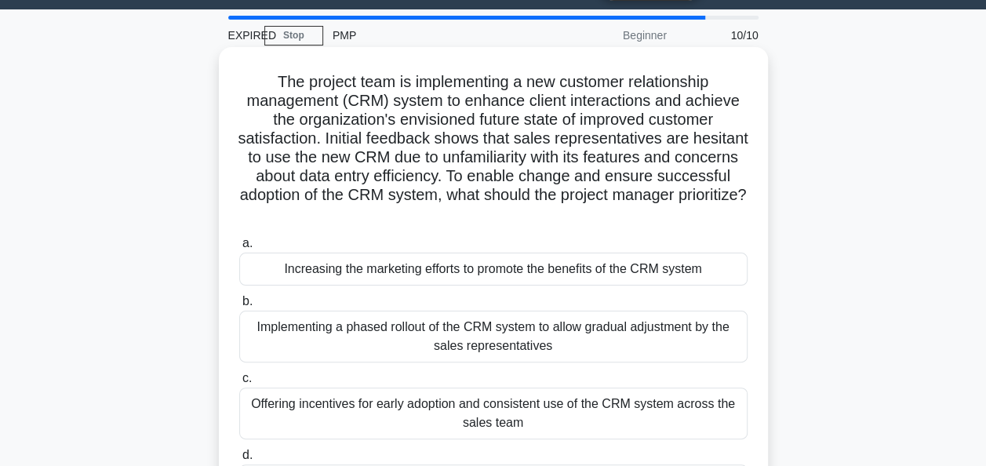
click at [609, 335] on div "Implementing a phased rollout of the CRM system to allow gradual adjustment by …" at bounding box center [493, 337] width 508 height 52
click at [239, 307] on input "b. Implementing a phased rollout of the CRM system to allow gradual adjustment …" at bounding box center [239, 302] width 0 height 10
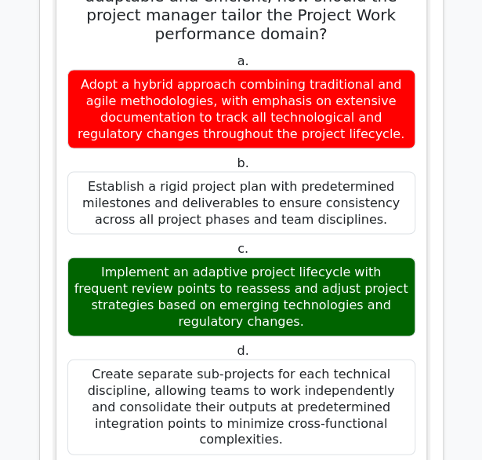
scroll to position [2121, 0]
